Goal: Transaction & Acquisition: Book appointment/travel/reservation

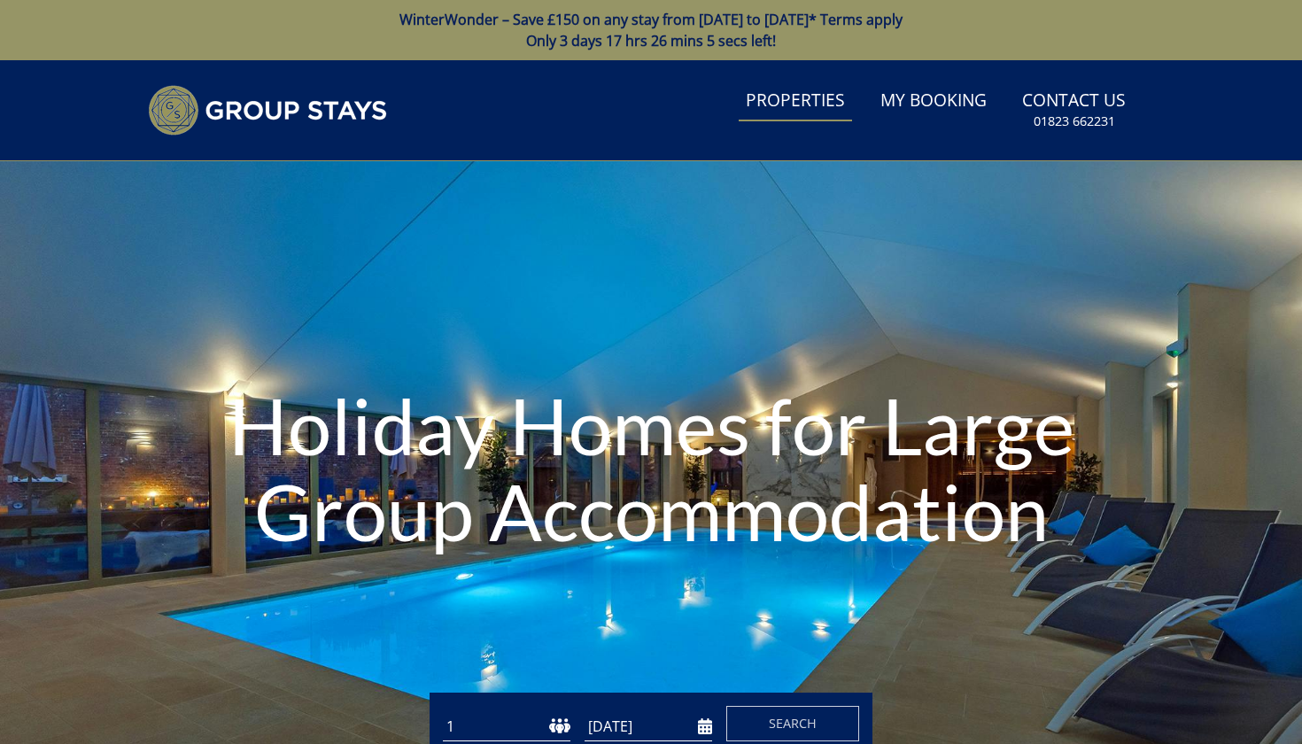
click at [812, 100] on link "Properties" at bounding box center [795, 102] width 113 height 40
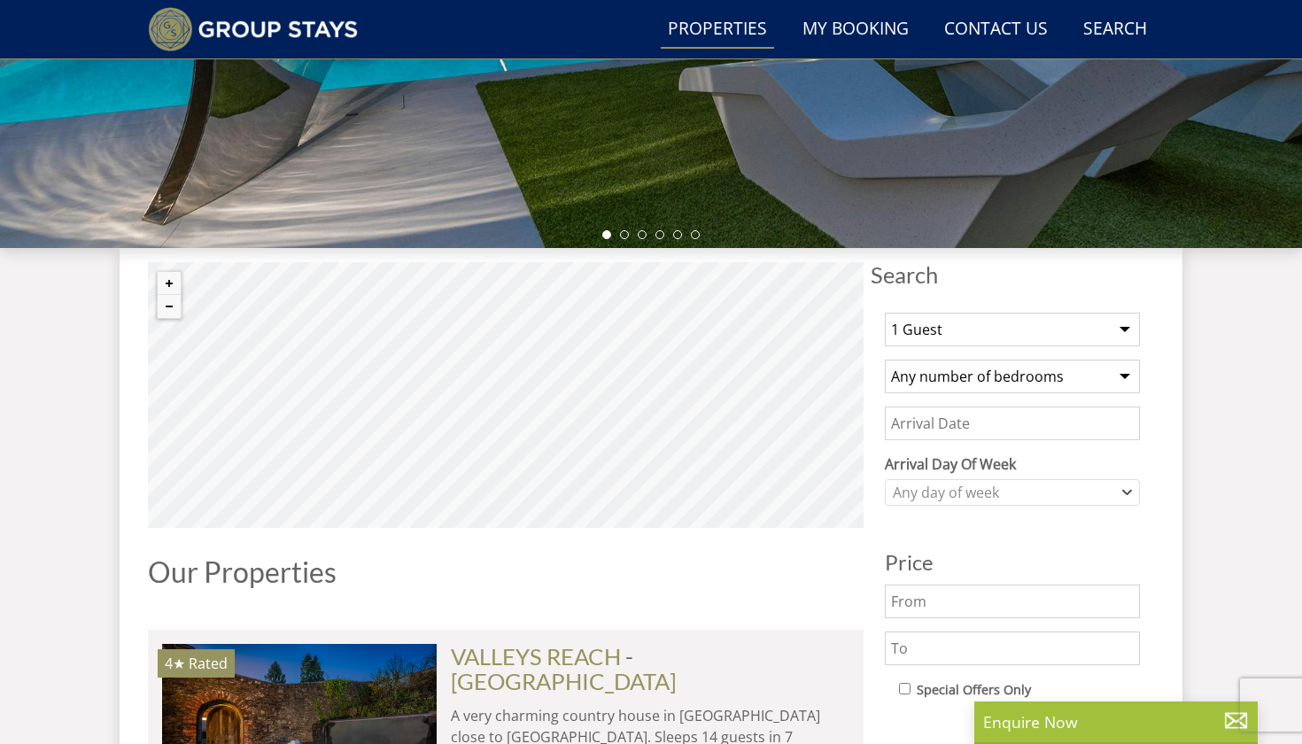
scroll to position [715, 0]
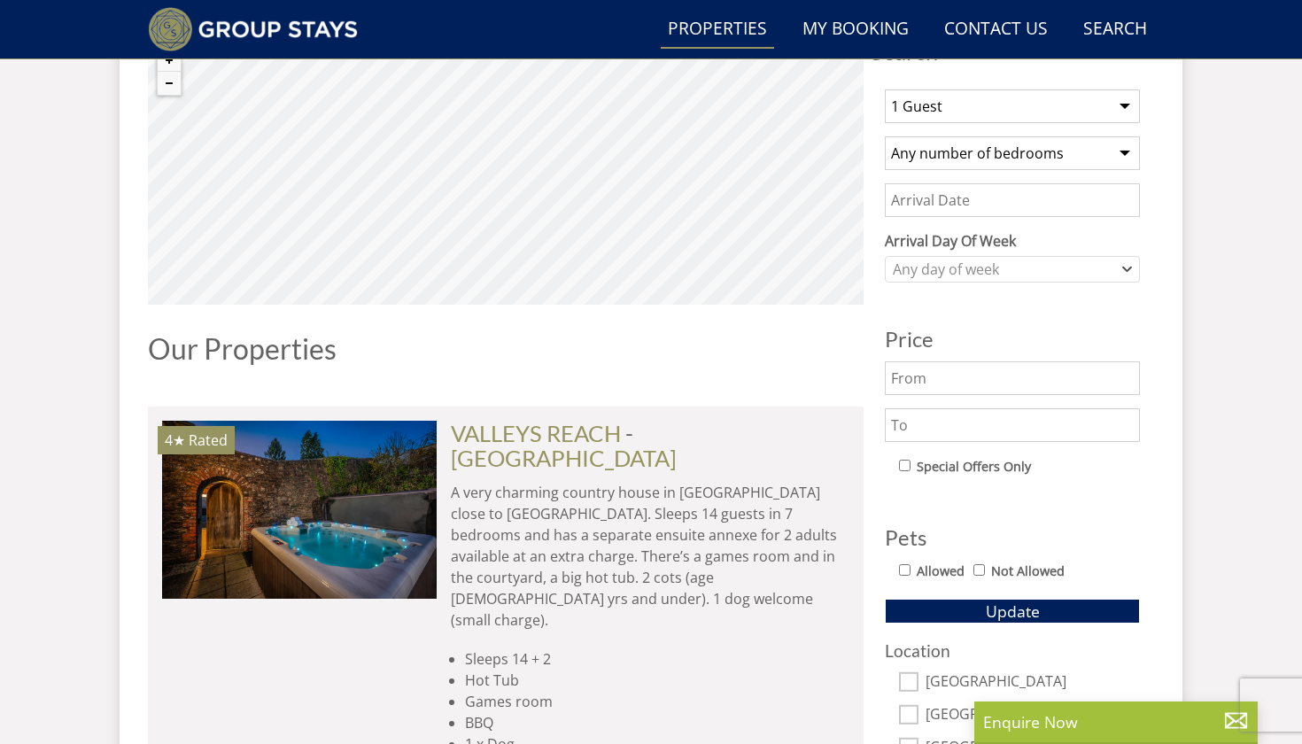
select select "10"
click at [981, 278] on div "Any day of week" at bounding box center [1003, 269] width 229 height 19
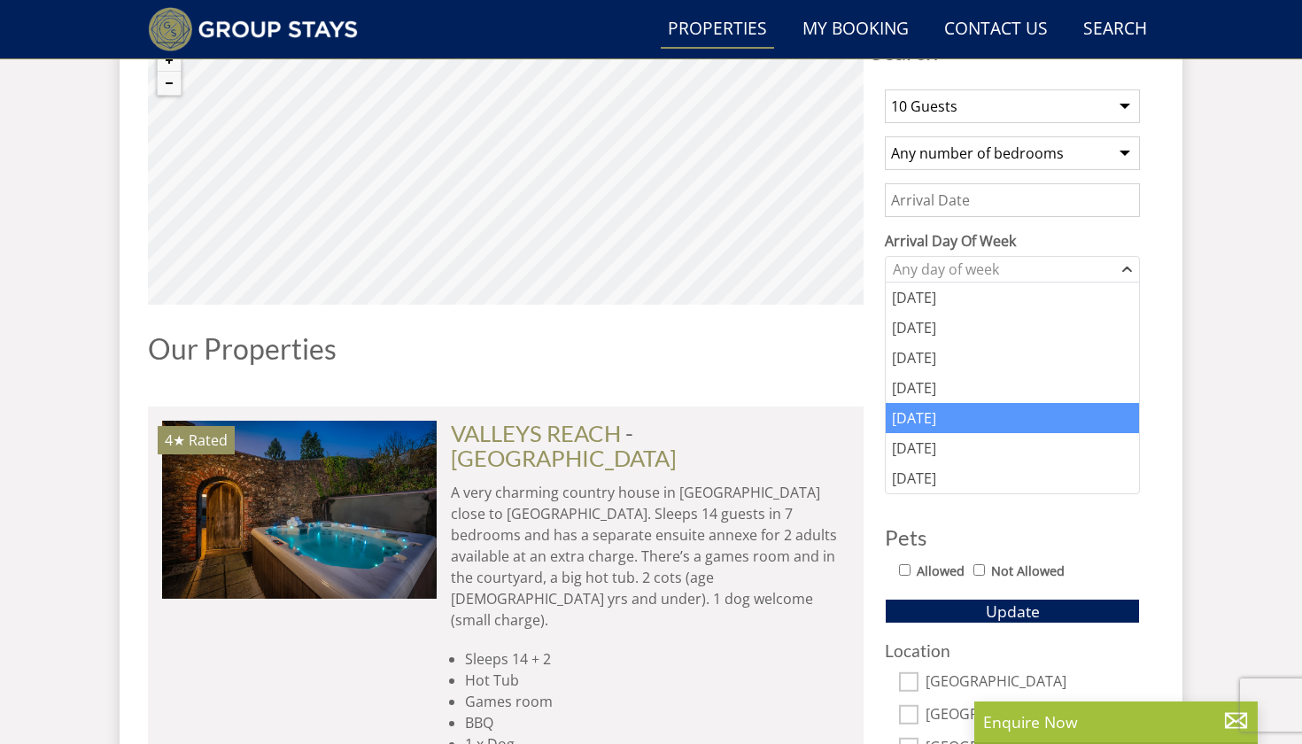
click at [926, 408] on div "[DATE]" at bounding box center [1012, 418] width 253 height 30
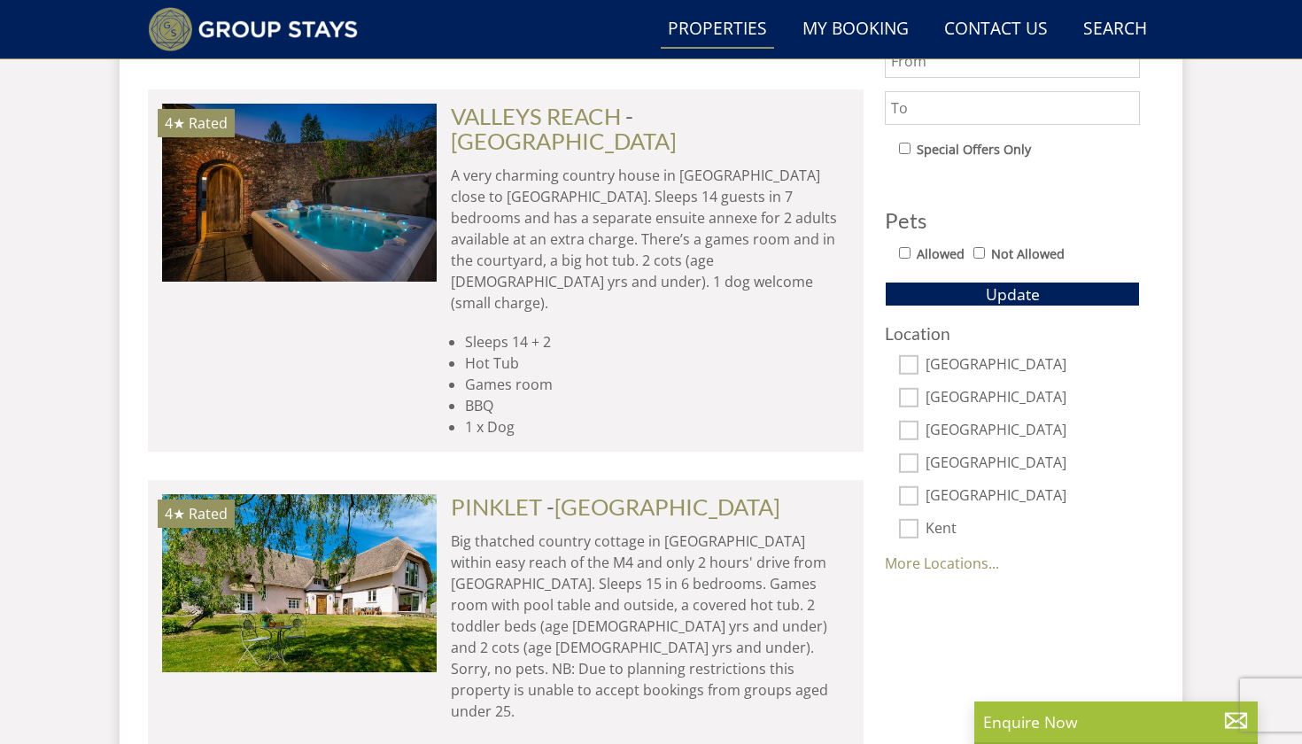
scroll to position [1034, 0]
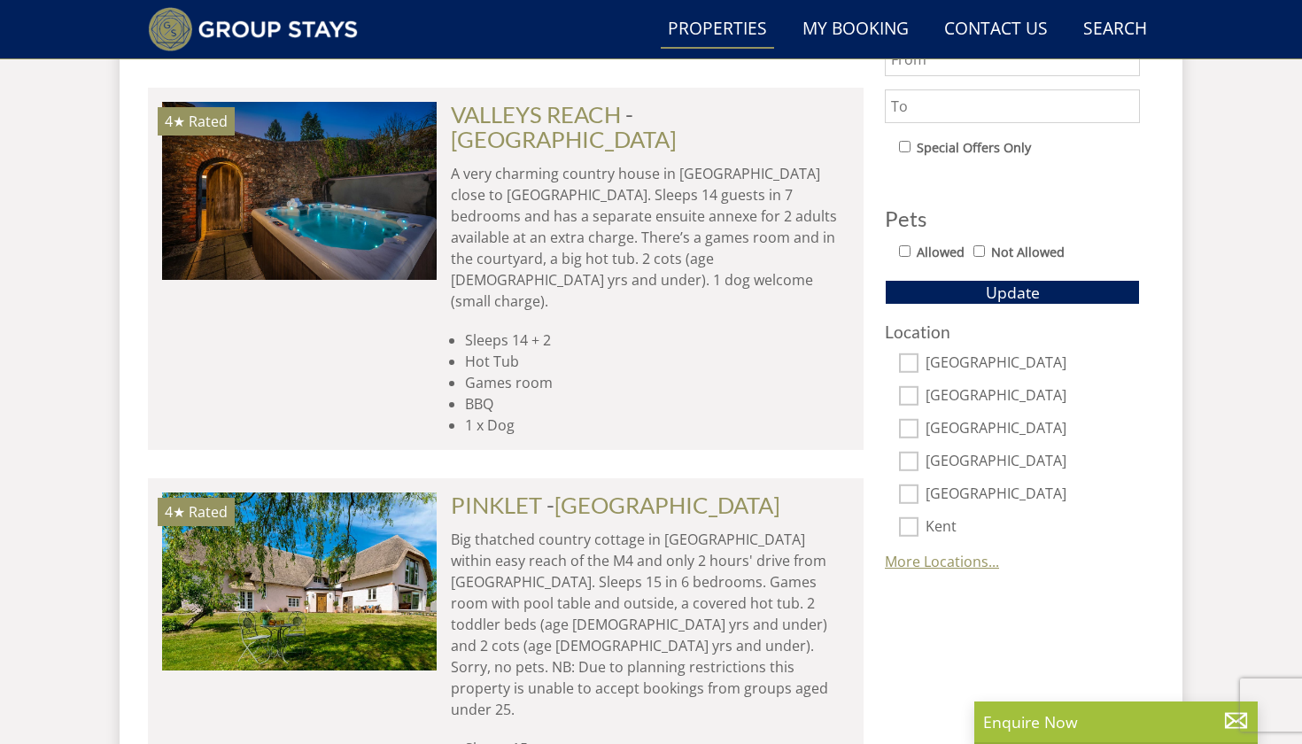
click at [913, 556] on link "More Locations..." at bounding box center [942, 561] width 114 height 19
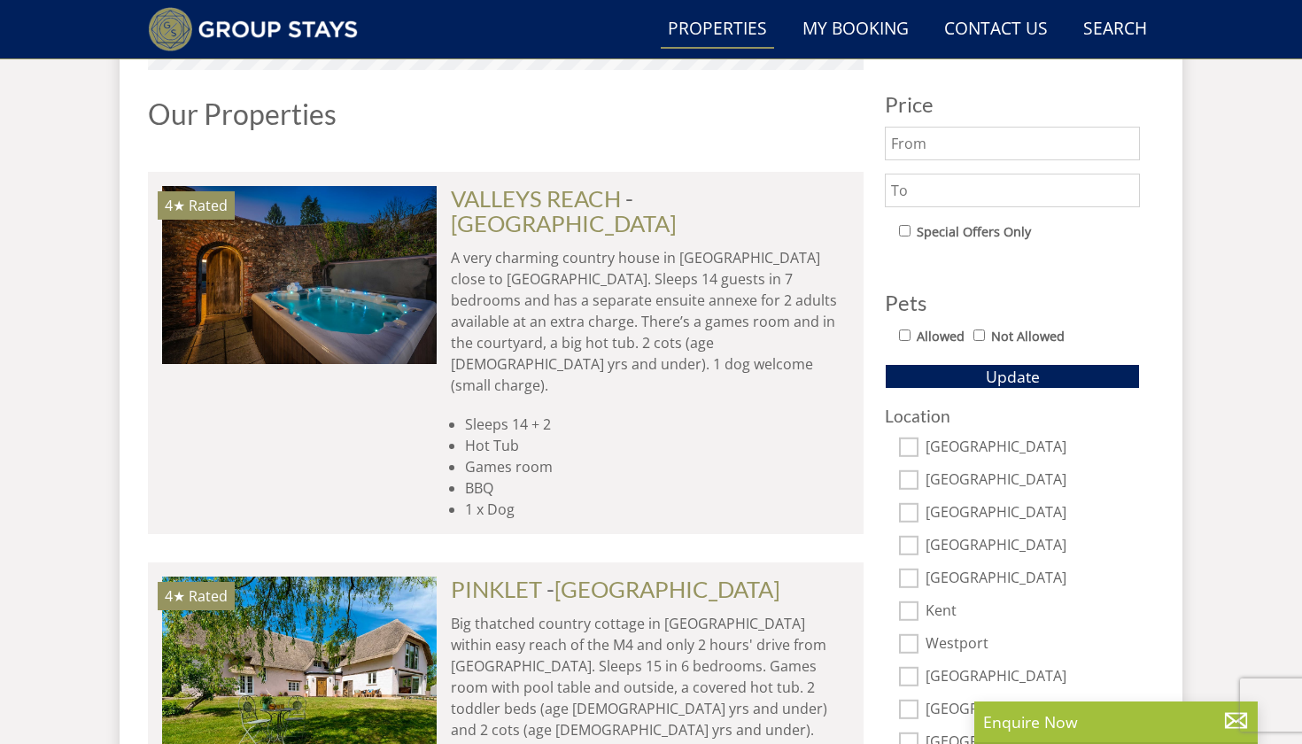
scroll to position [908, 0]
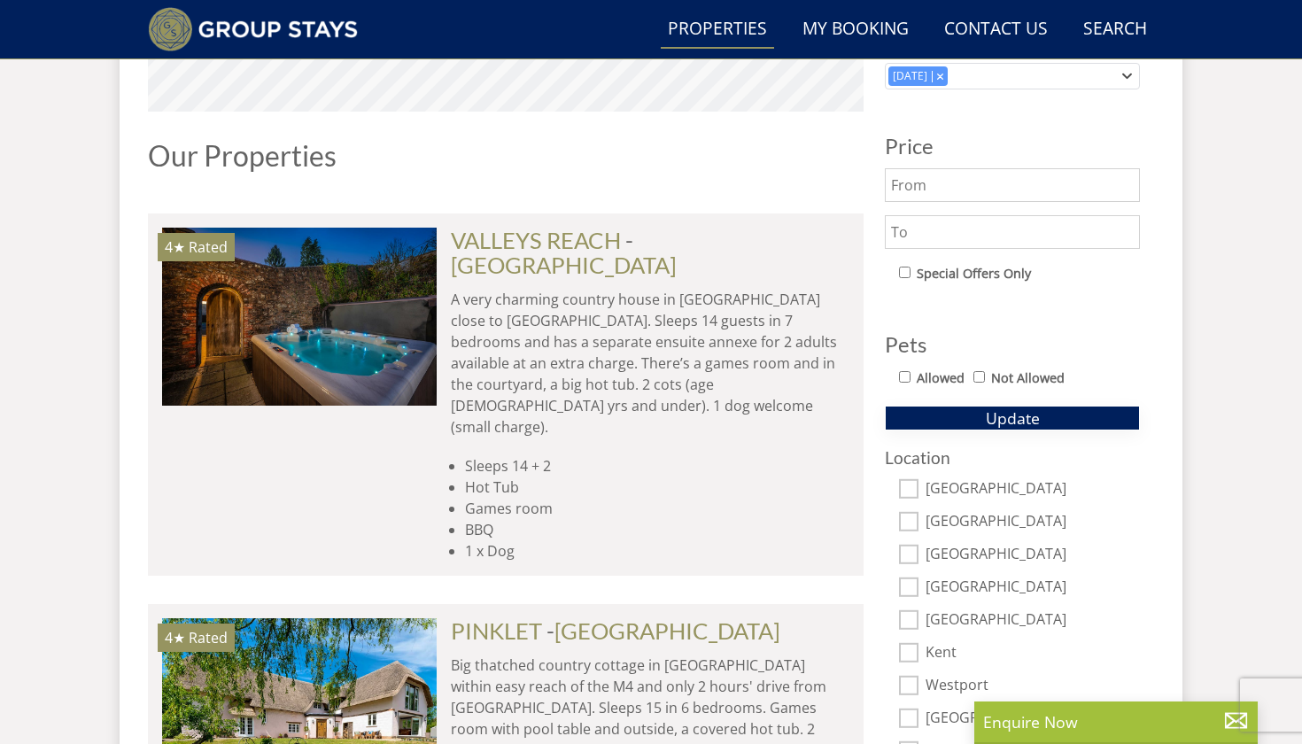
click at [1021, 416] on span "Update" at bounding box center [1013, 418] width 54 height 21
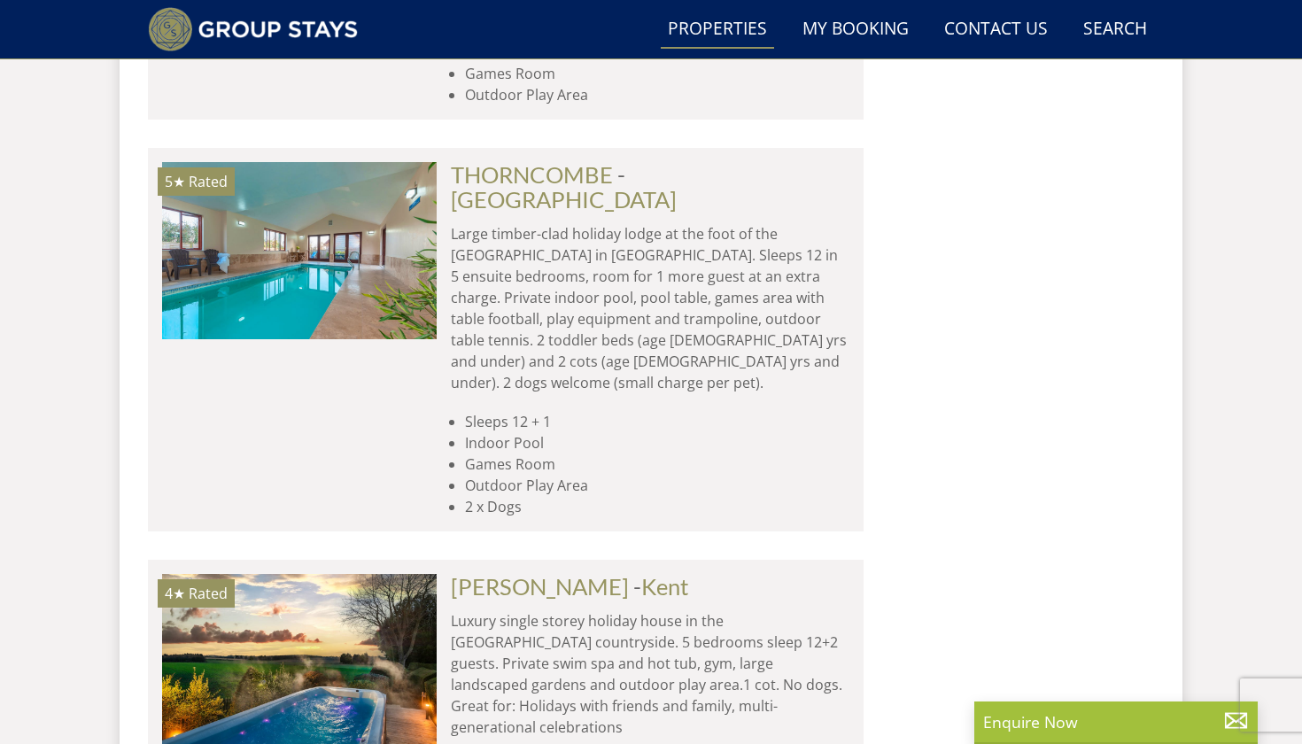
scroll to position [5014, 0]
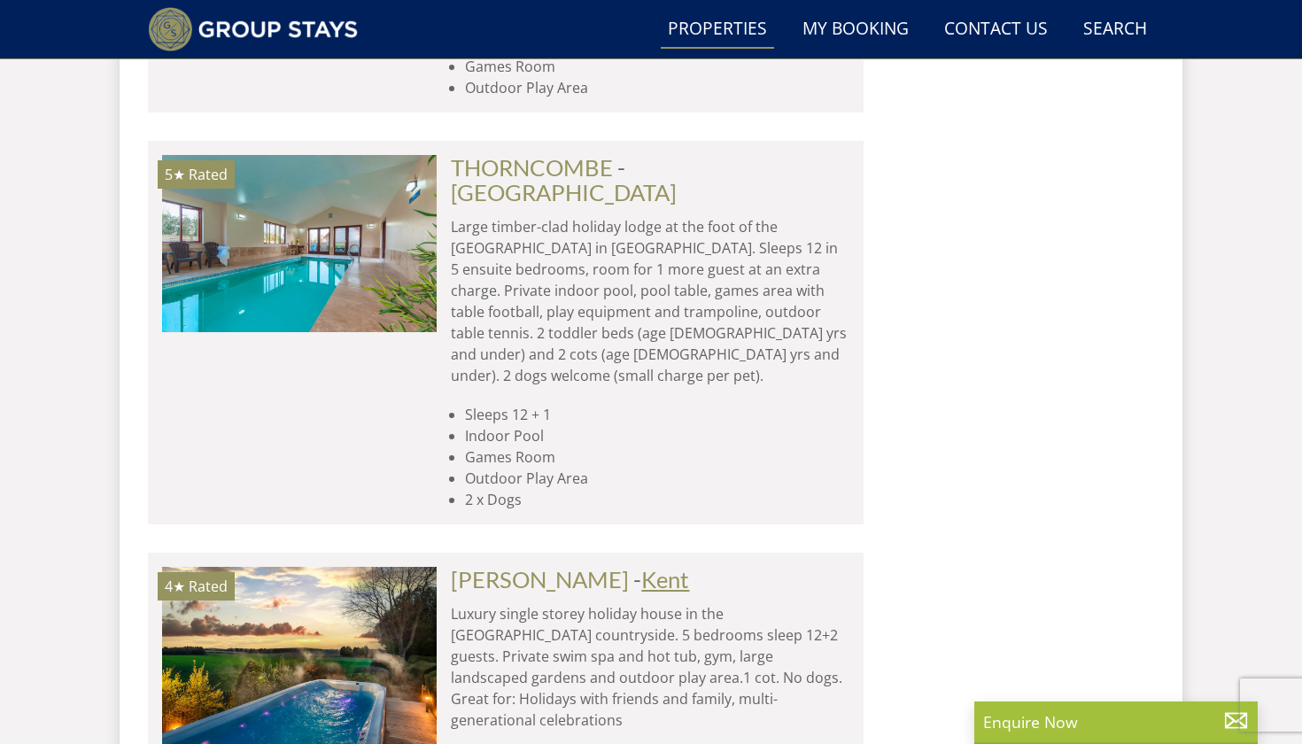
click at [641, 566] on link "Kent" at bounding box center [665, 579] width 48 height 27
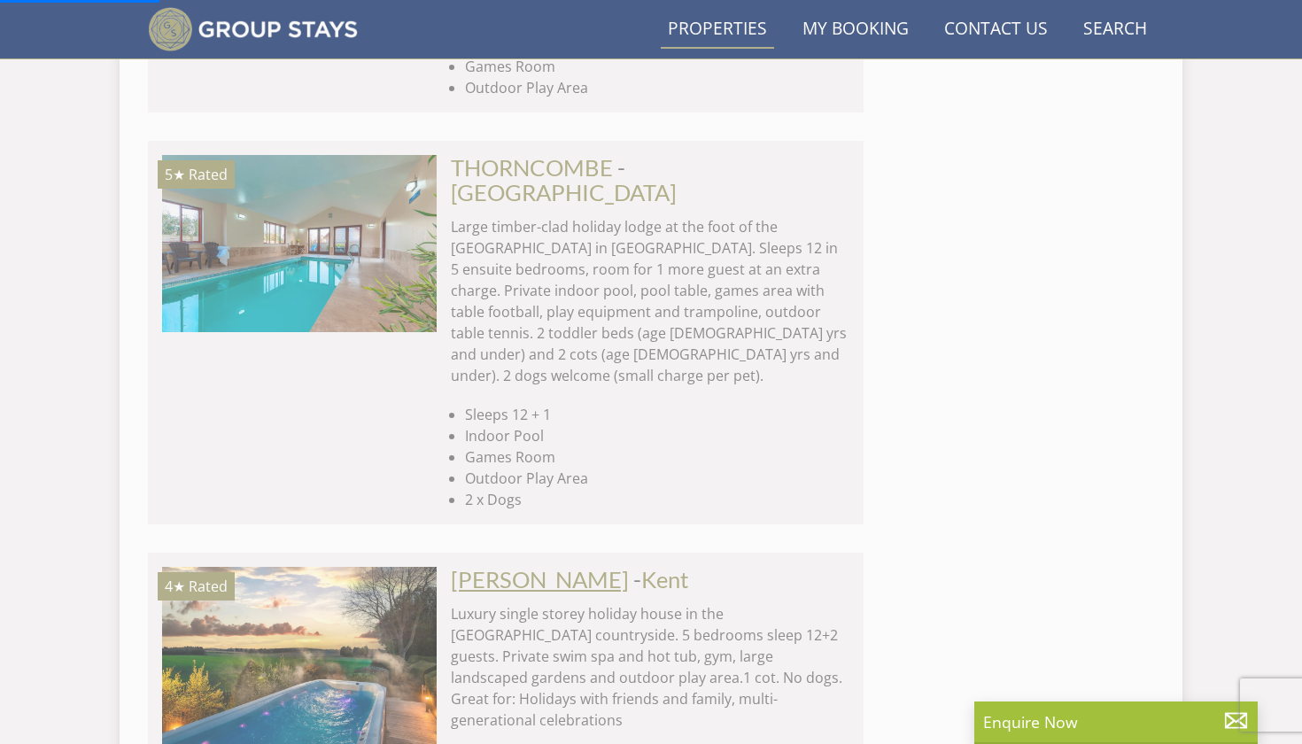
click at [489, 566] on link "[PERSON_NAME]" at bounding box center [540, 579] width 178 height 27
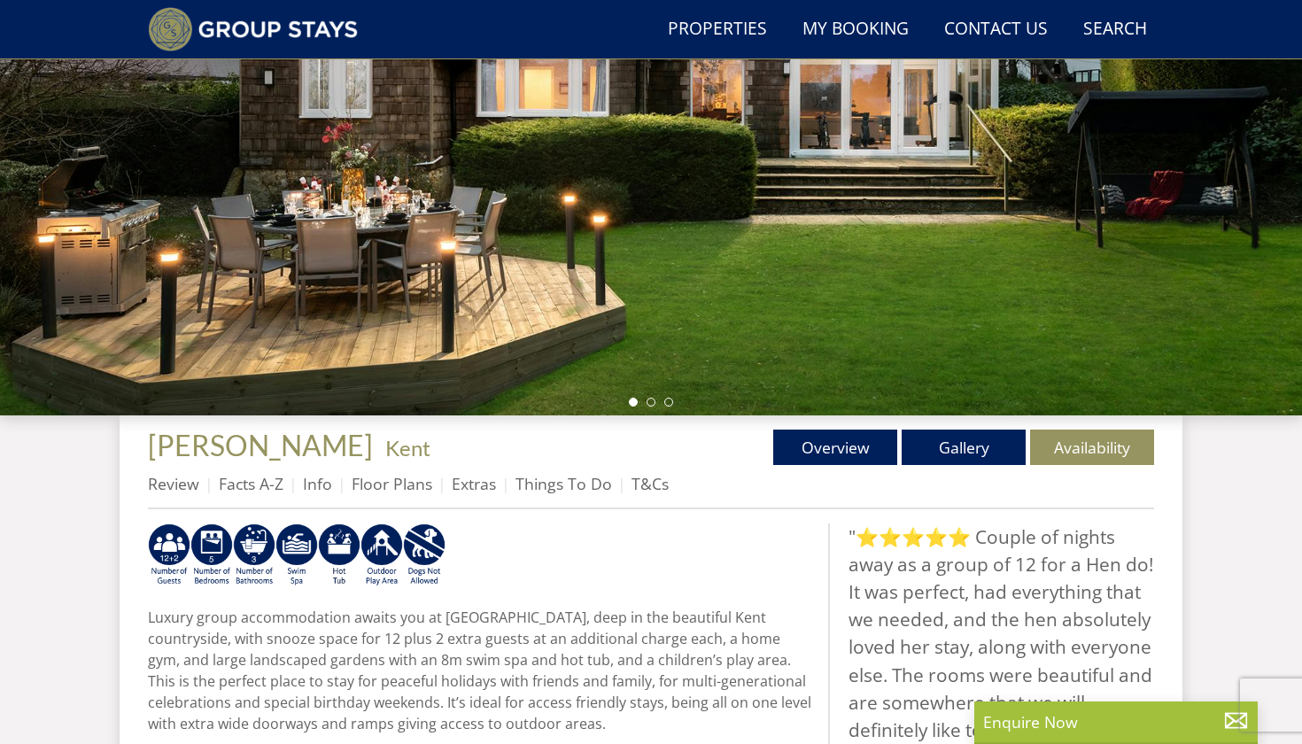
scroll to position [328, 0]
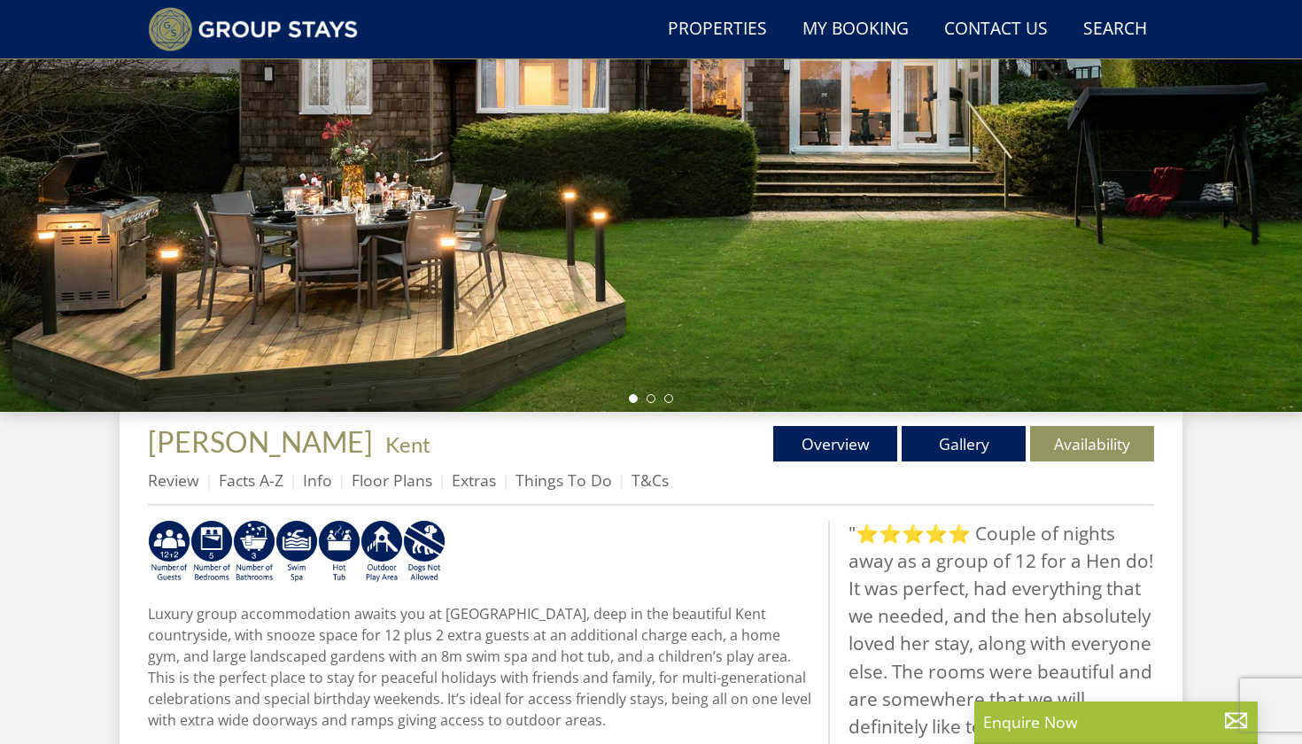
select select "10"
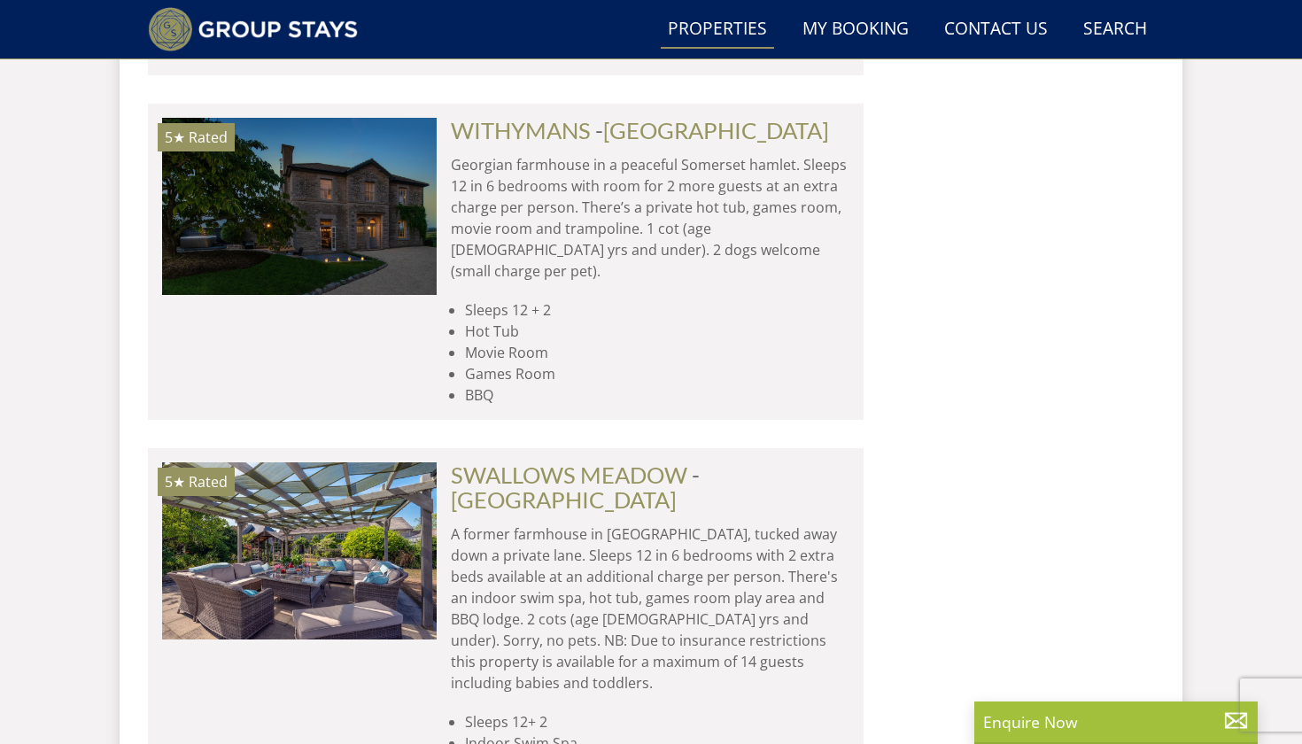
scroll to position [7321, 0]
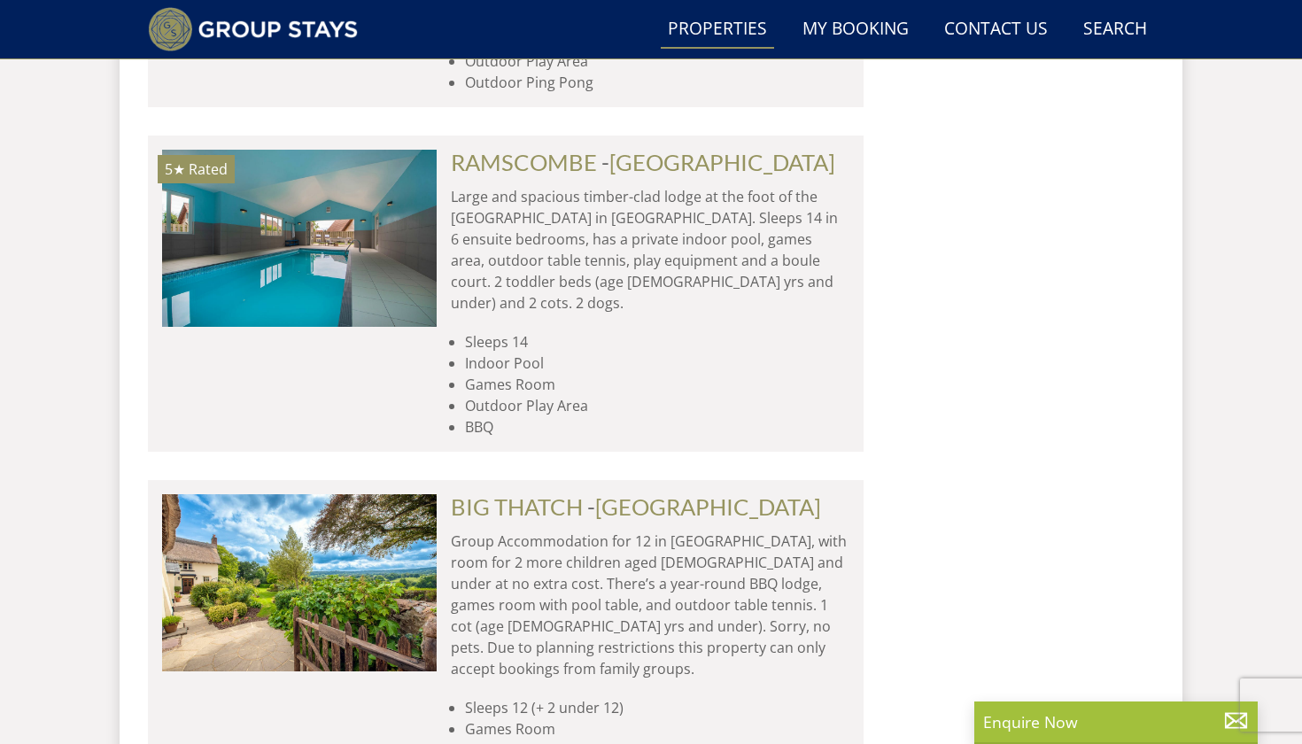
scroll to position [14452, 0]
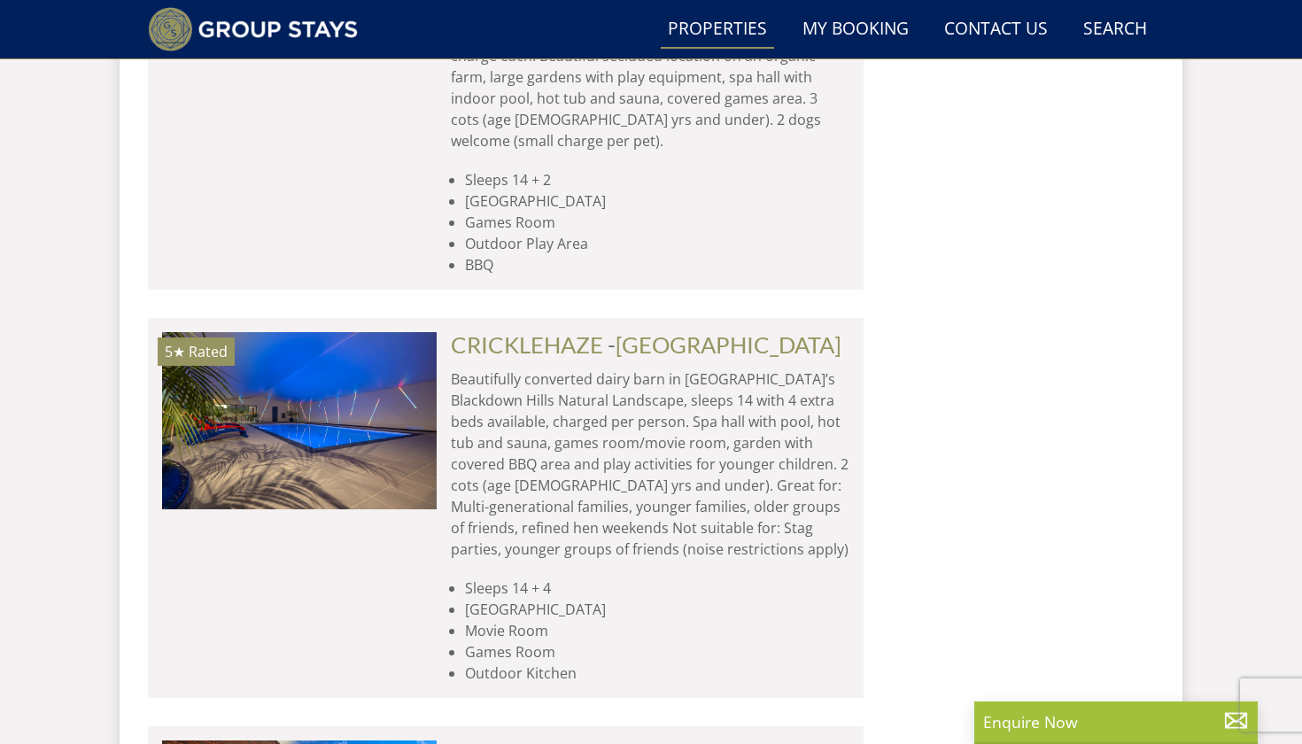
scroll to position [16543, 0]
